Goal: Use online tool/utility: Utilize a website feature to perform a specific function

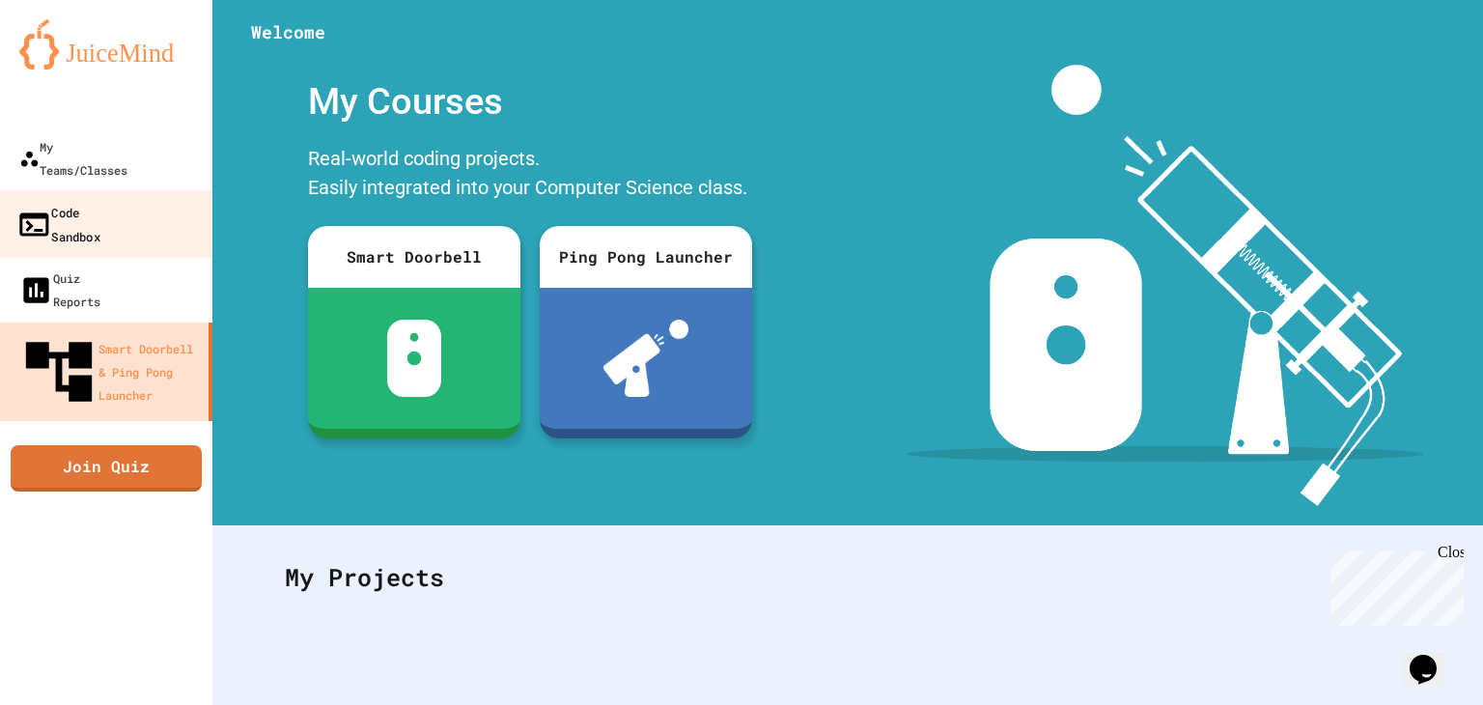
click at [100, 200] on div "Code Sandbox" at bounding box center [58, 223] width 84 height 47
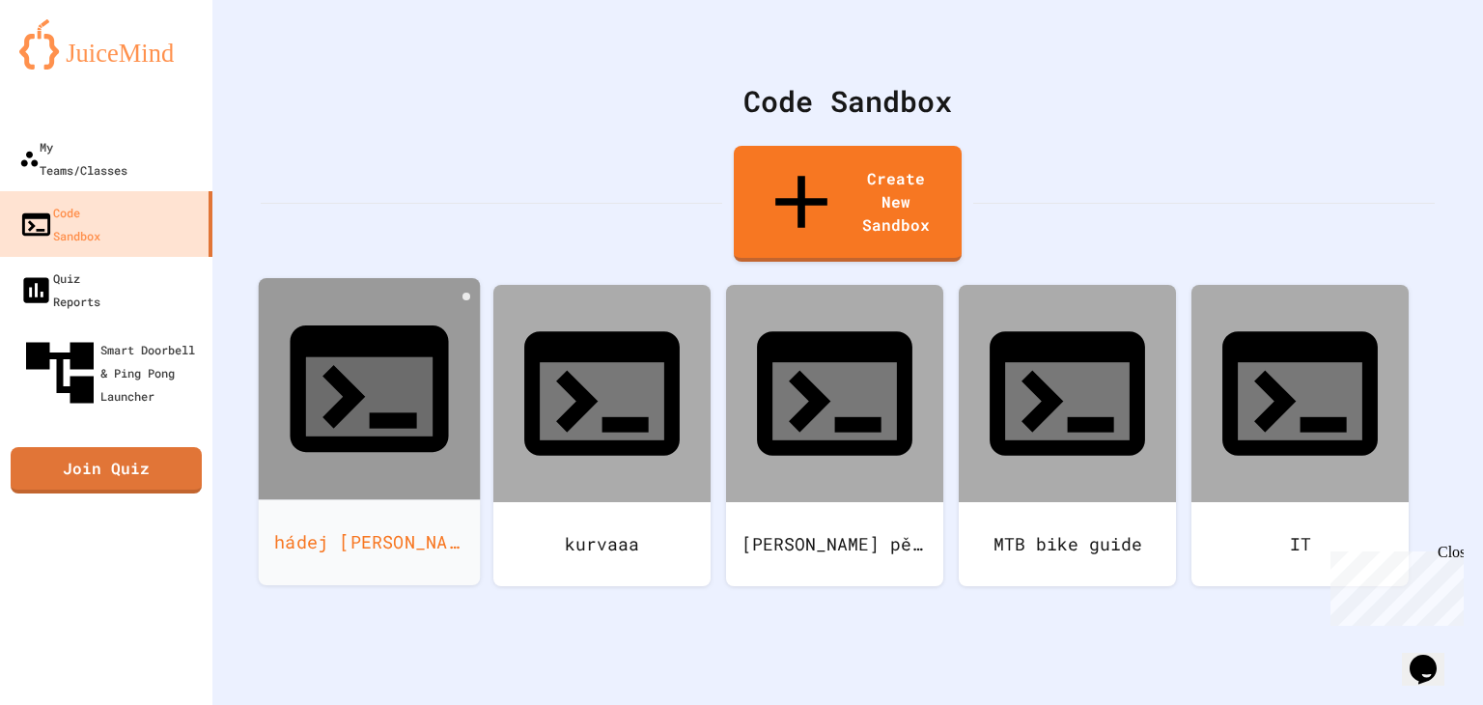
click at [397, 499] on div "hádej [PERSON_NAME]" at bounding box center [370, 542] width 222 height 86
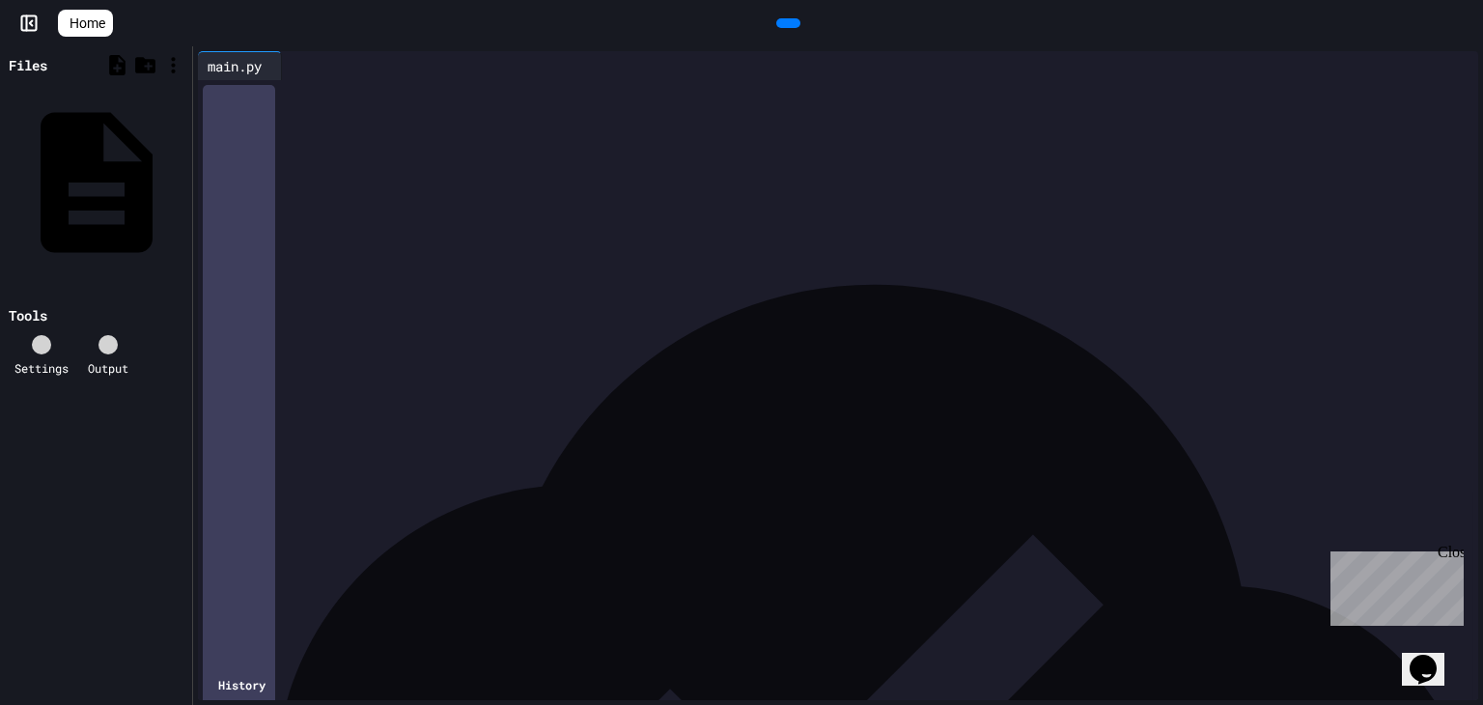
scroll to position [519, 0]
click at [794, 28] on div at bounding box center [788, 23] width 24 height 10
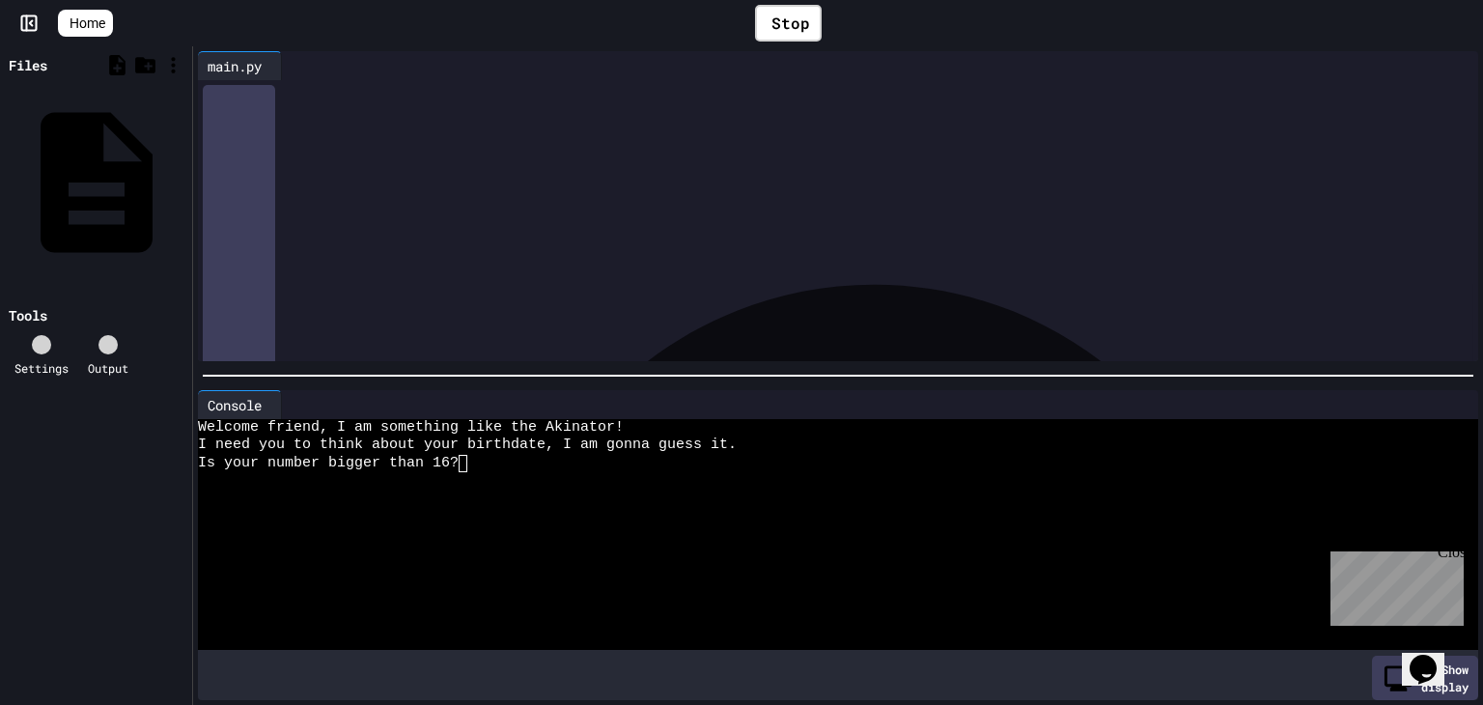
click at [476, 476] on div at bounding box center [819, 480] width 1242 height 17
